Goal: Communication & Community: Answer question/provide support

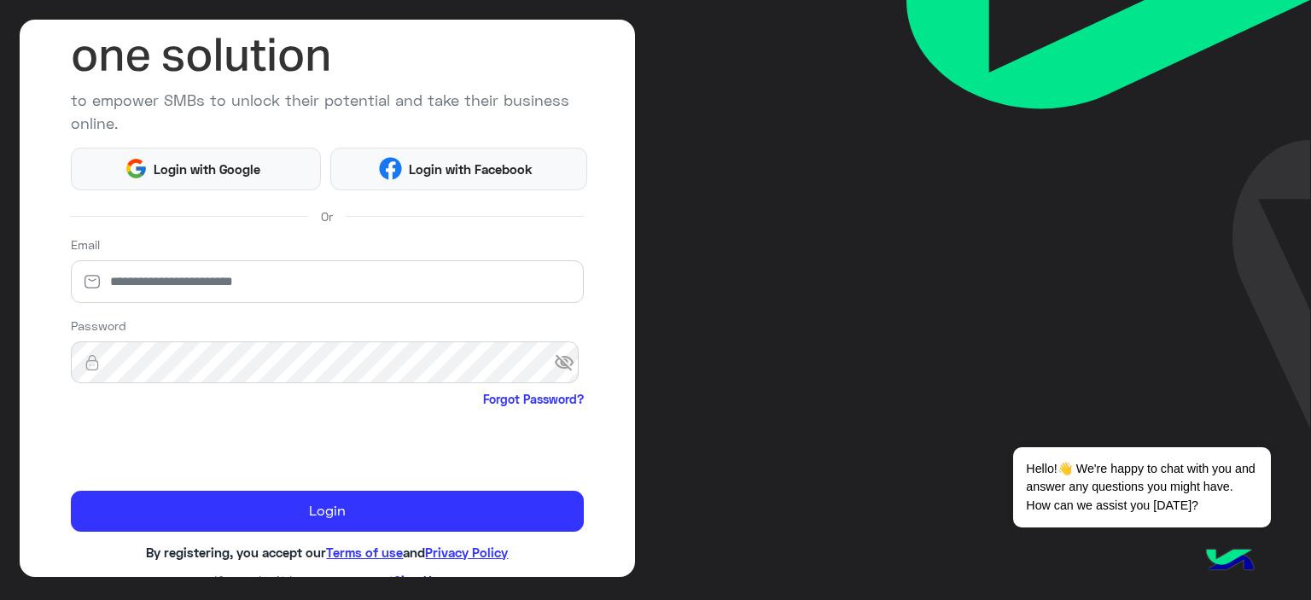
scroll to position [150, 0]
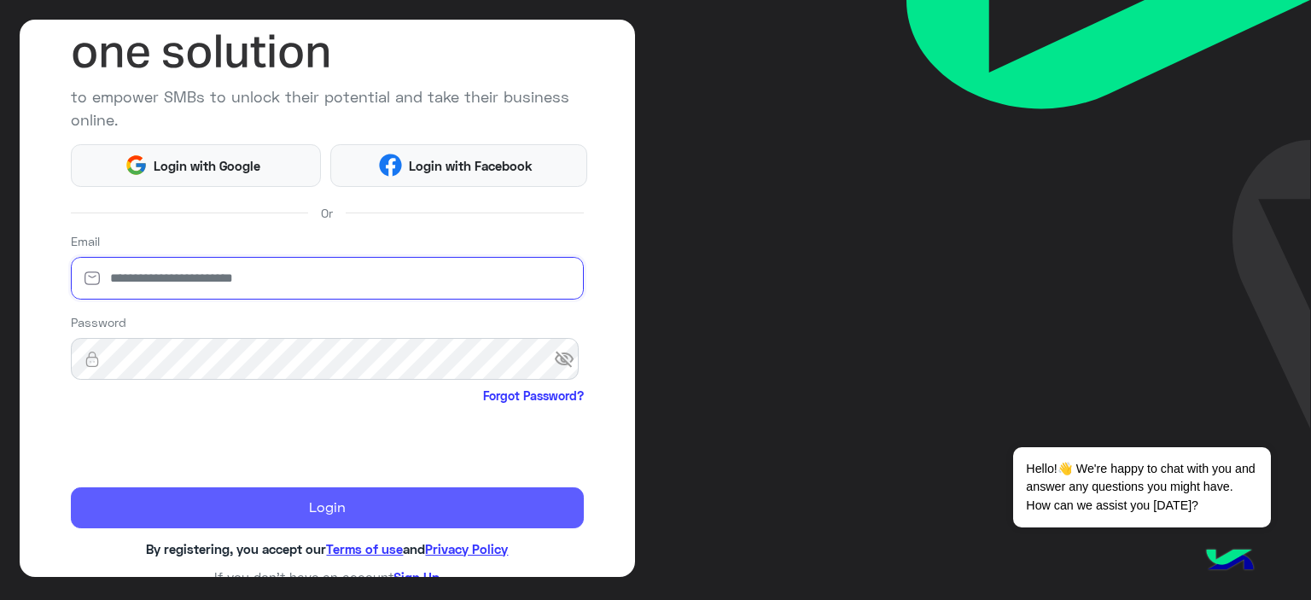
type input "**********"
click at [324, 510] on button "Login" at bounding box center [328, 507] width 514 height 41
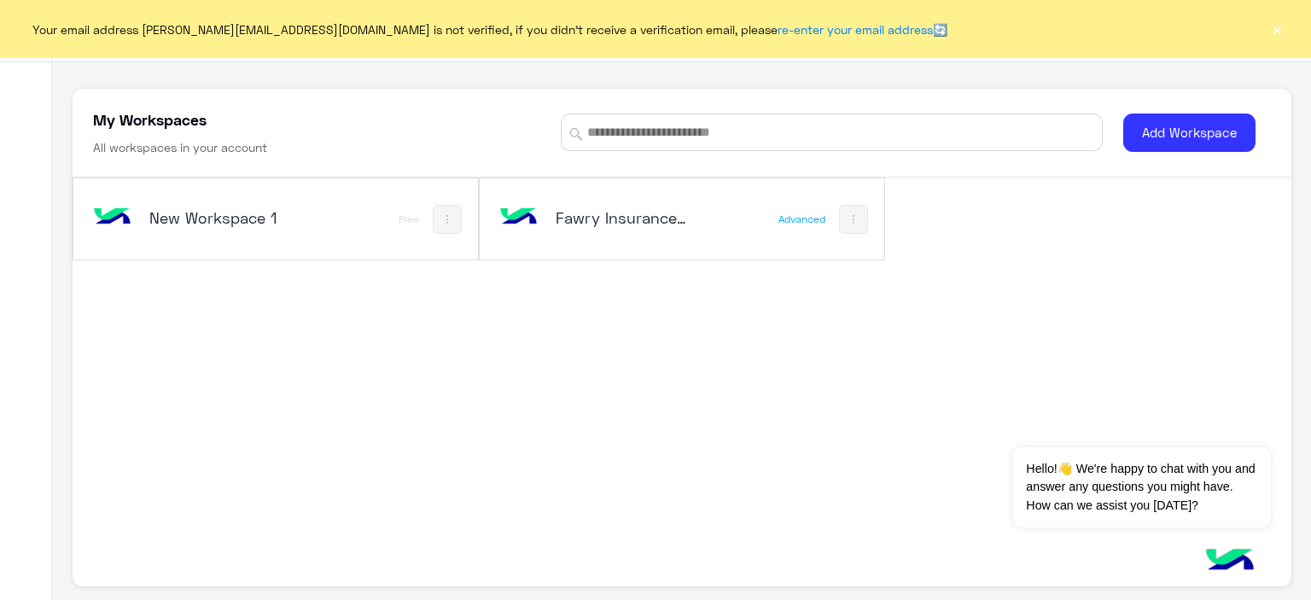
click at [650, 226] on h5 "Fawry Insurance Brokerage`s" at bounding box center [623, 217] width 134 height 20
